Goal: Information Seeking & Learning: Learn about a topic

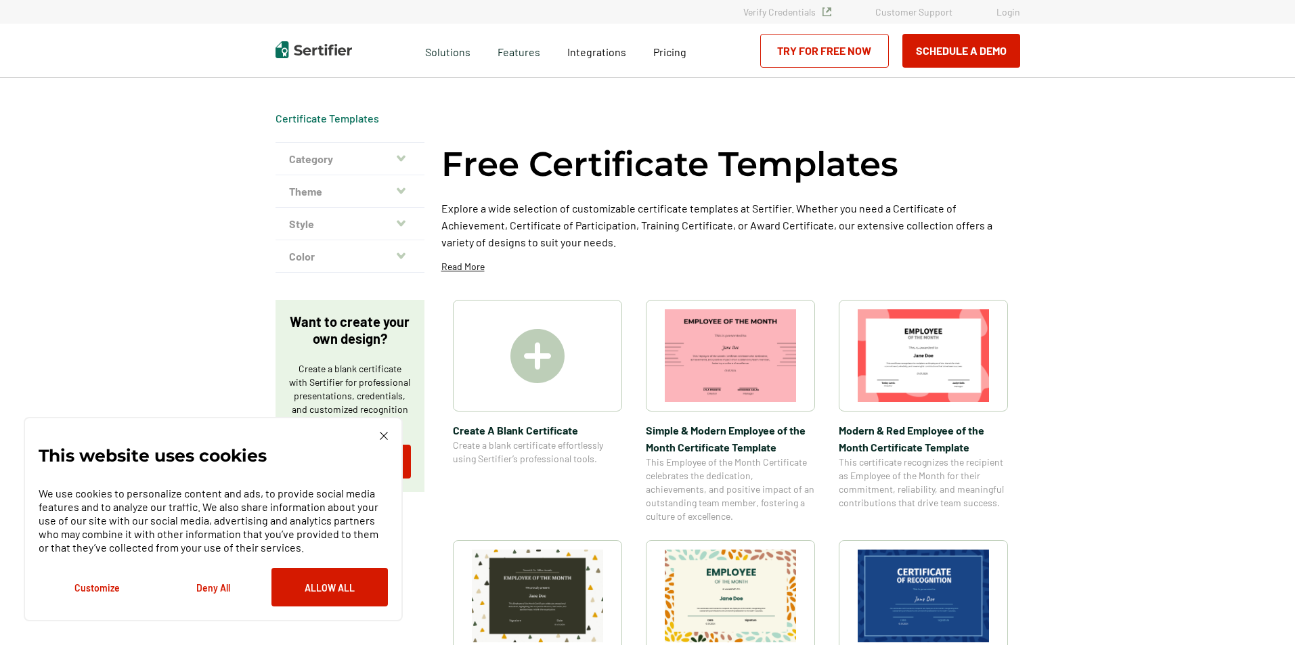
click at [573, 359] on div at bounding box center [537, 356] width 169 height 112
click at [743, 382] on img at bounding box center [730, 355] width 131 height 93
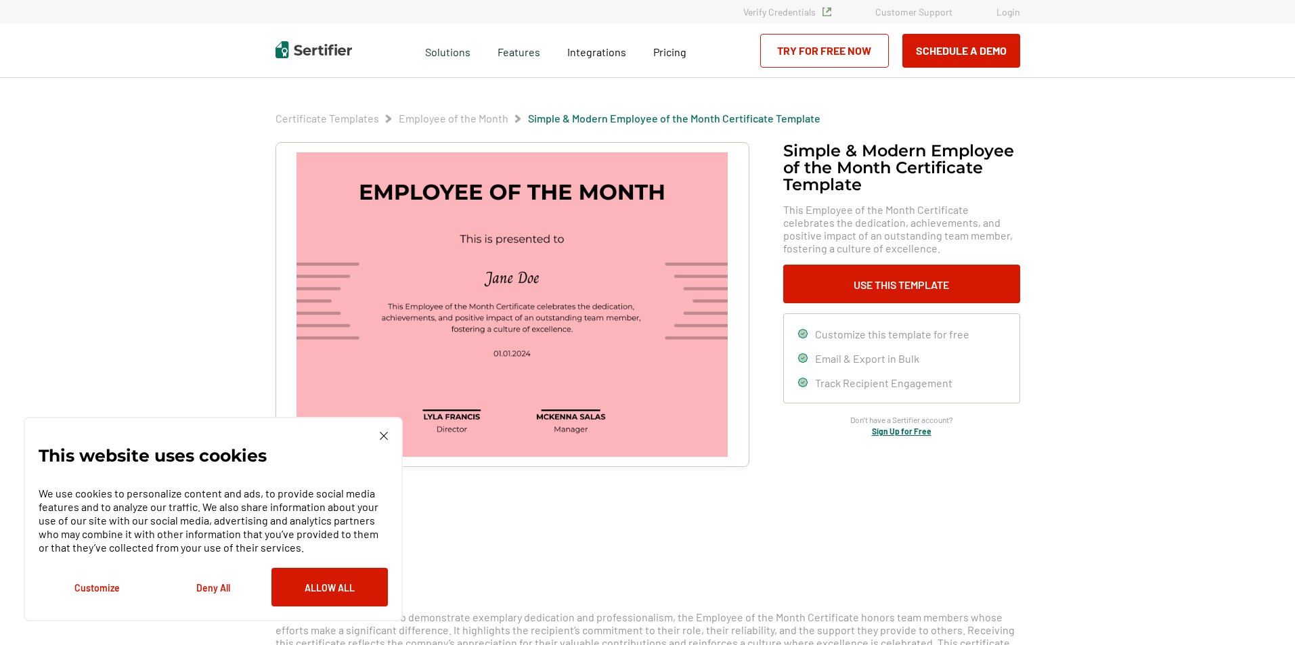
click at [383, 428] on div "This website uses cookies We use cookies to personalize content and ads, to pro…" at bounding box center [213, 519] width 379 height 204
click at [382, 433] on img at bounding box center [384, 436] width 8 height 8
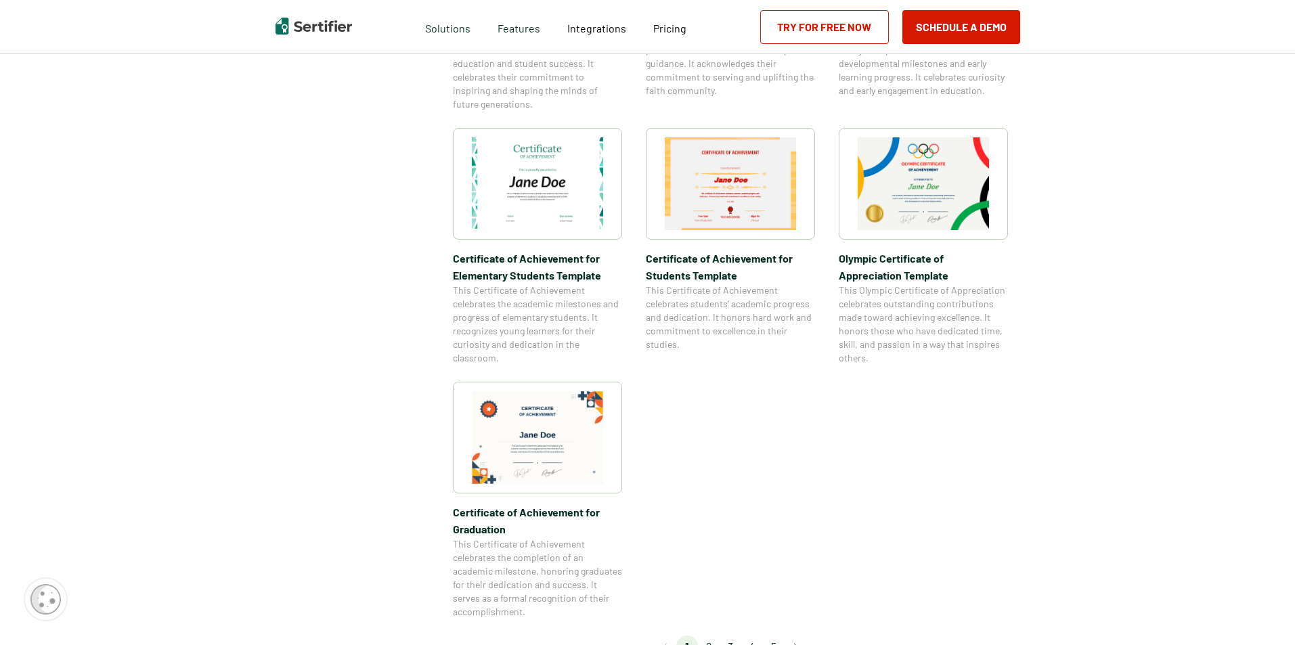
scroll to position [1015, 0]
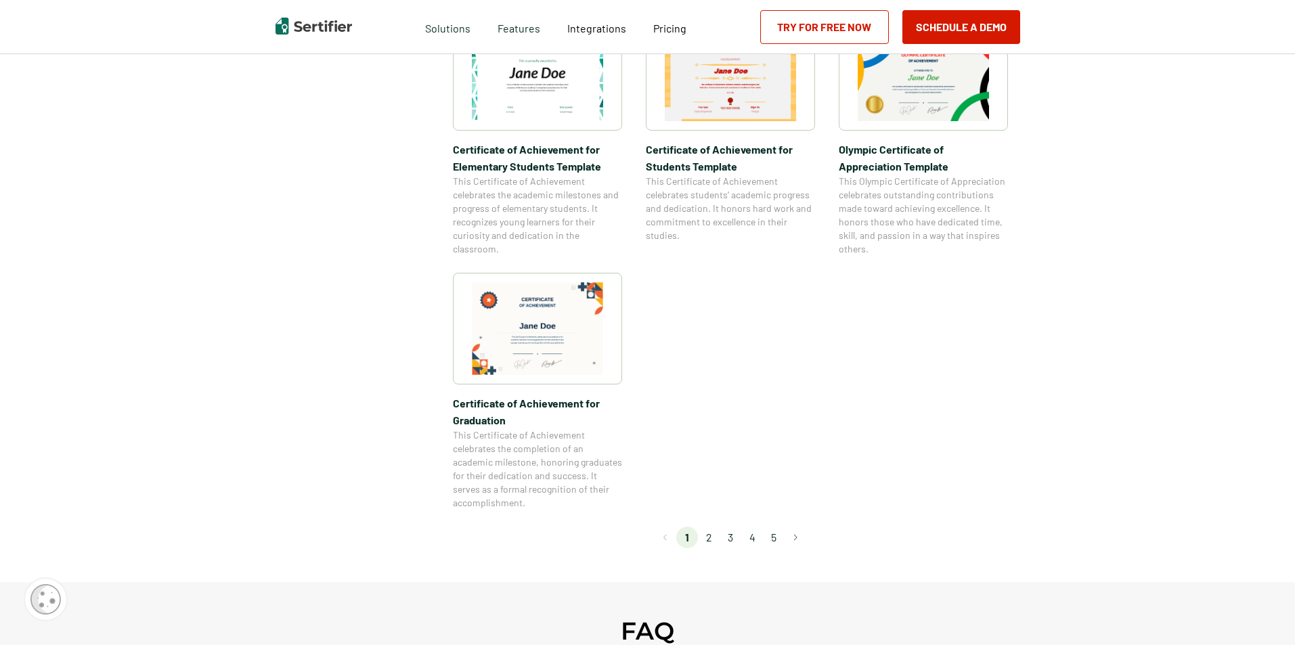
drag, startPoint x: 707, startPoint y: 535, endPoint x: 706, endPoint y: 544, distance: 9.5
click at [707, 535] on li "2" at bounding box center [709, 538] width 22 height 22
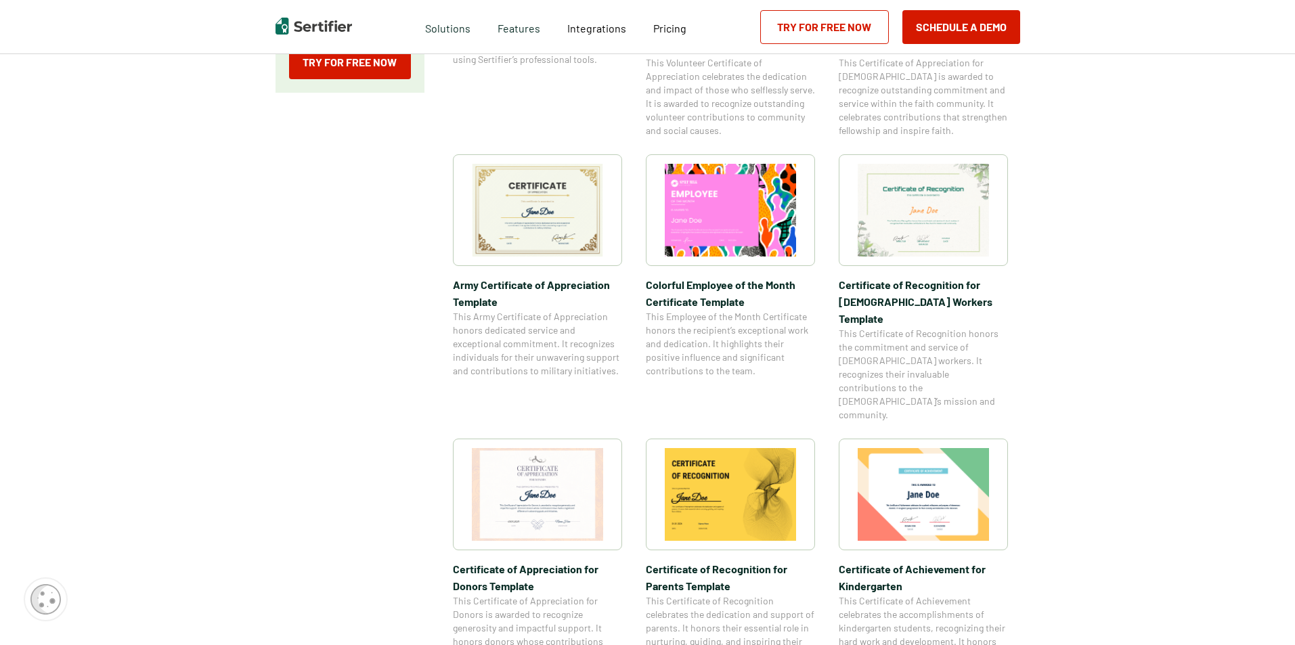
scroll to position [271, 0]
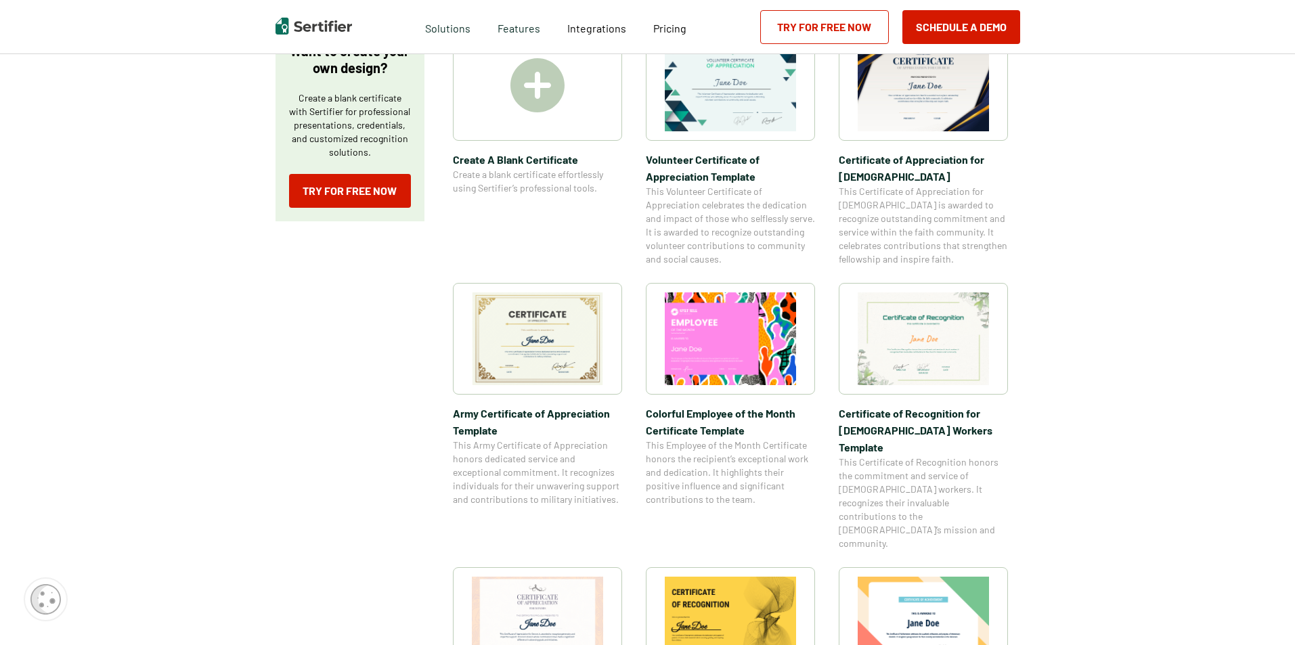
click at [919, 100] on img at bounding box center [923, 85] width 131 height 93
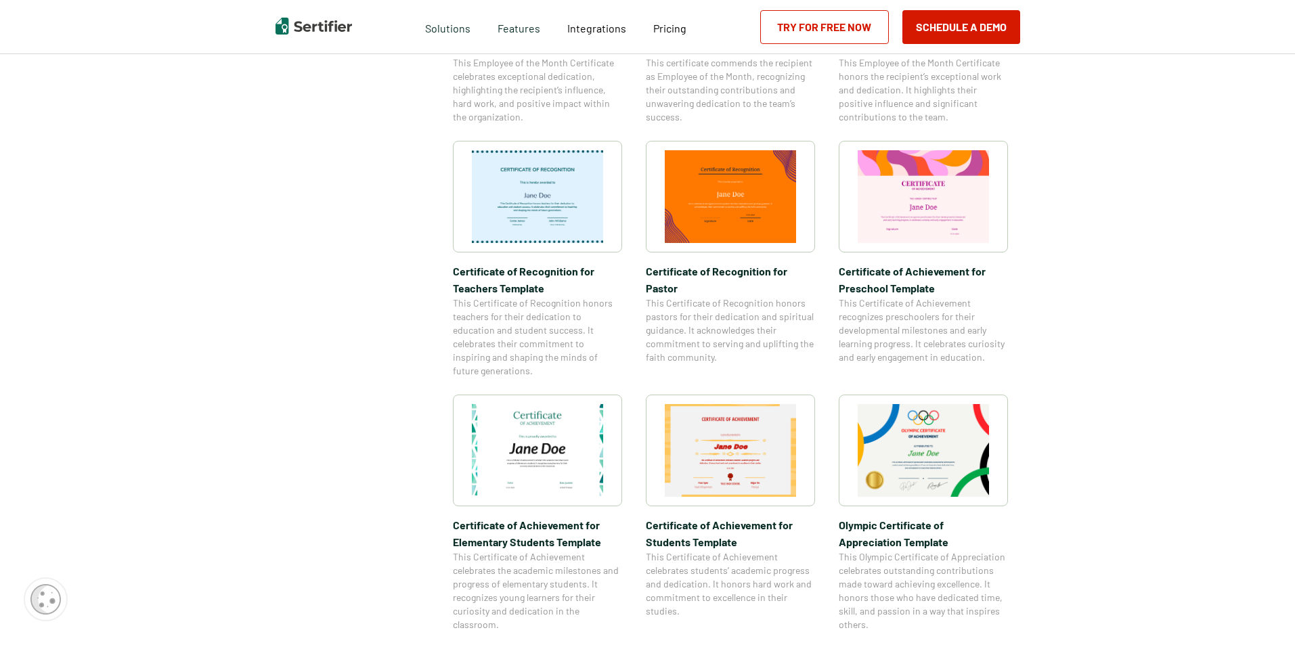
scroll to position [745, 0]
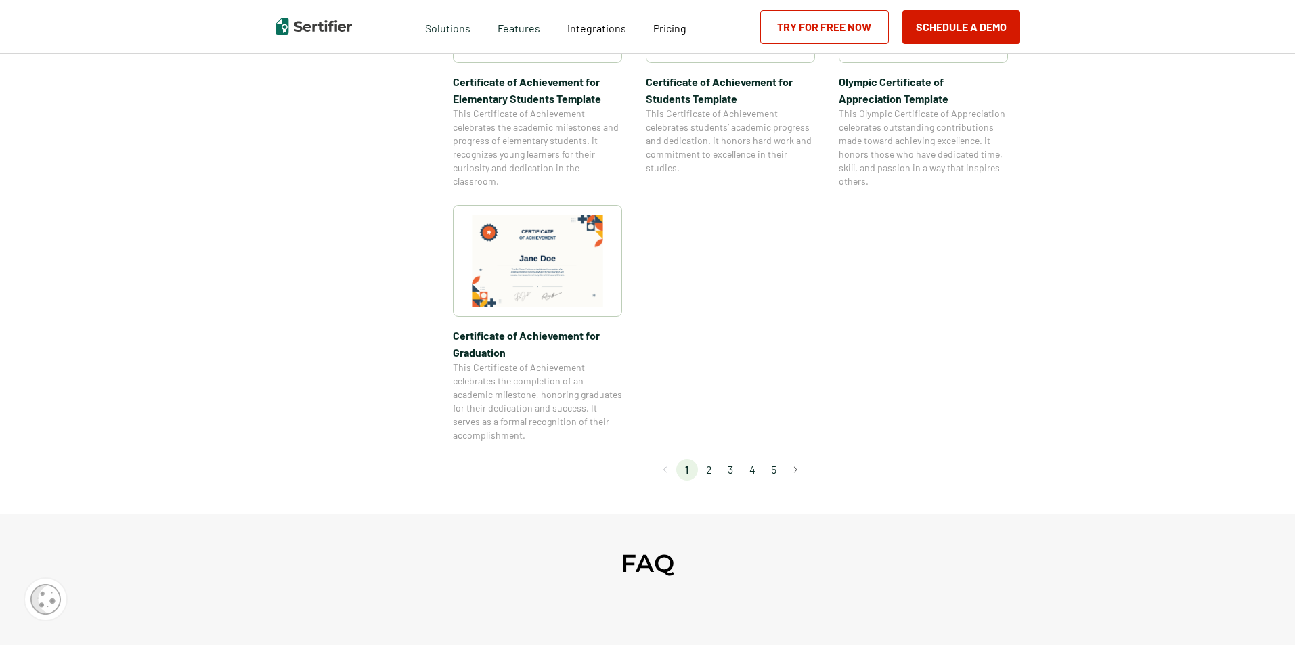
click at [714, 475] on li "2" at bounding box center [709, 470] width 22 height 22
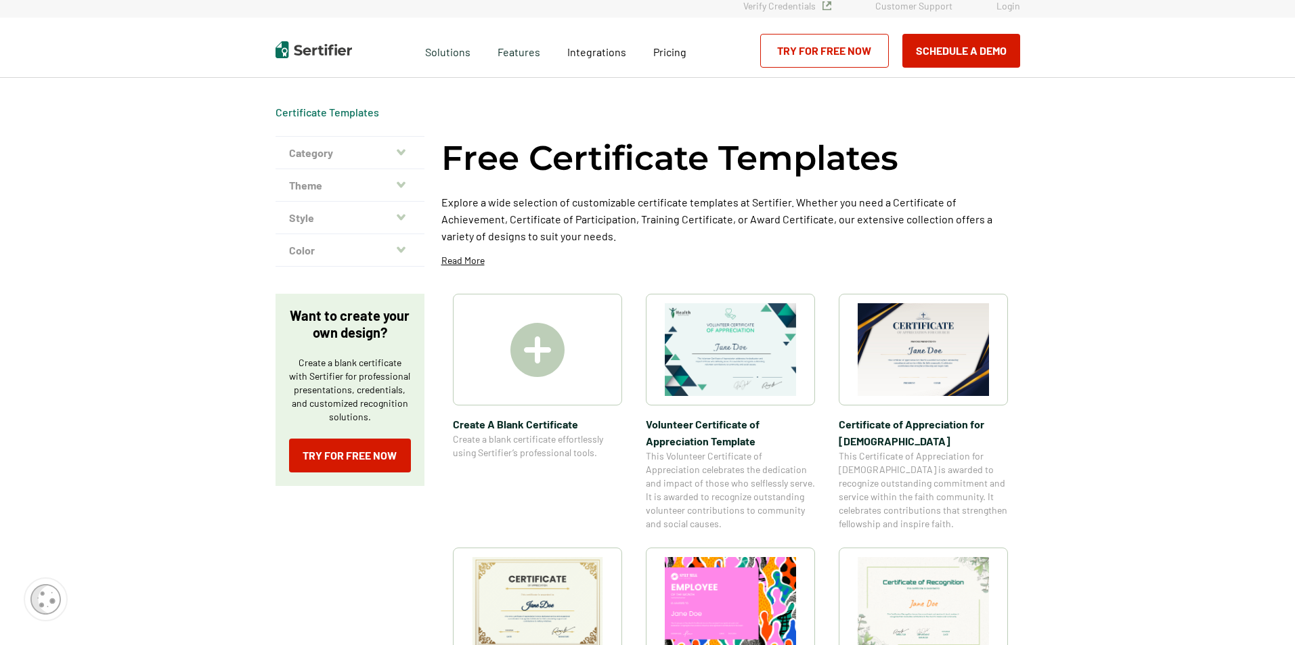
scroll to position [0, 0]
